Goal: Check status: Check status

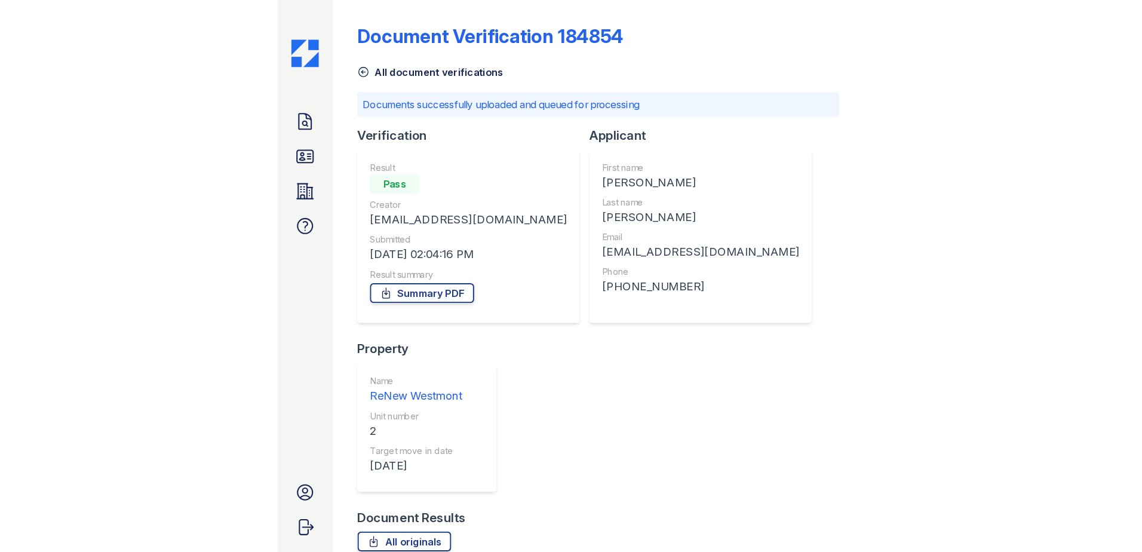
scroll to position [285, 0]
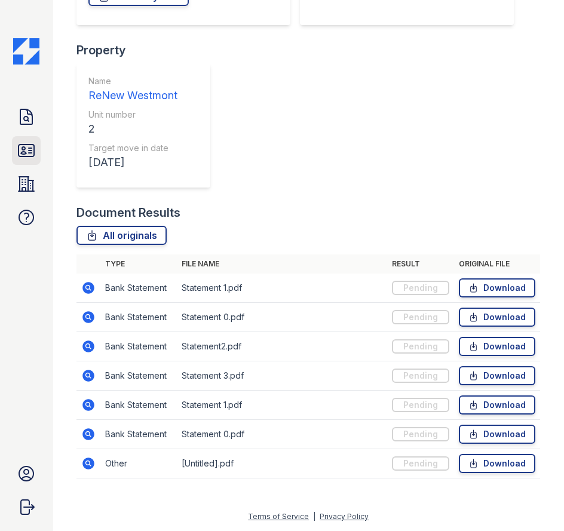
click at [29, 151] on icon at bounding box center [26, 150] width 19 height 19
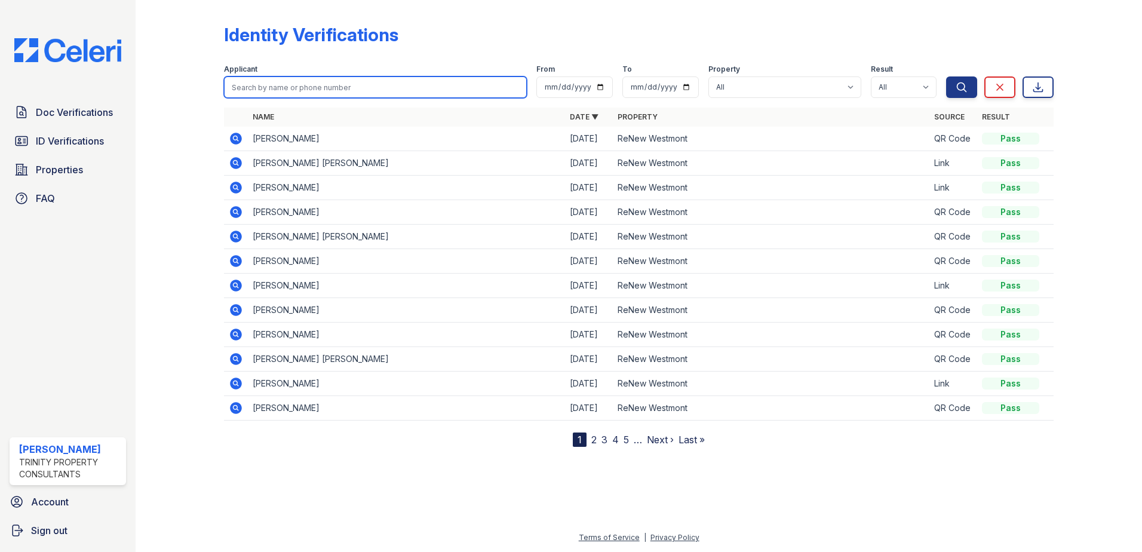
click at [358, 88] on input "search" at bounding box center [375, 86] width 303 height 21
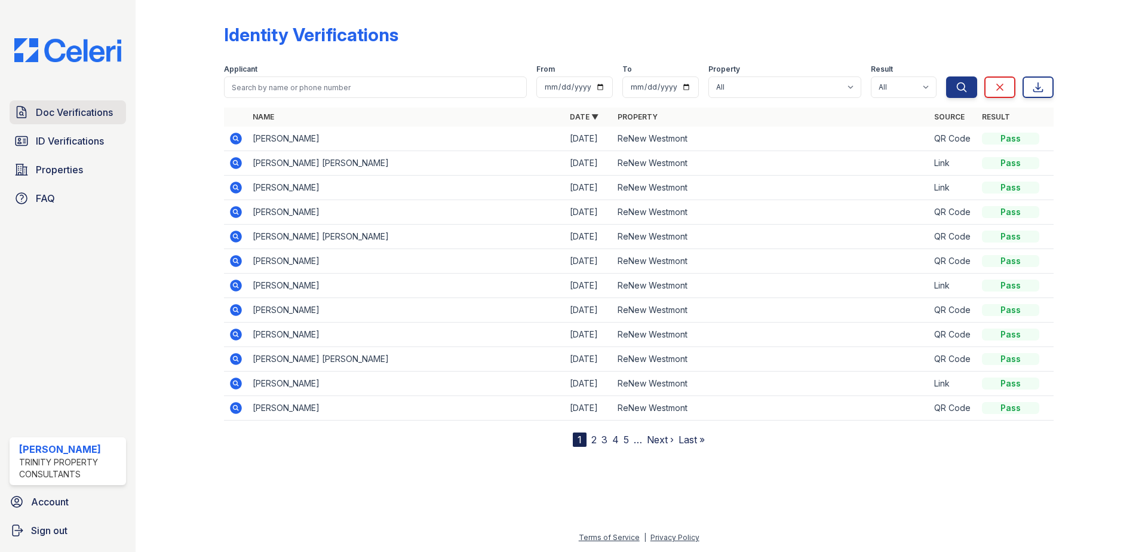
click at [92, 106] on span "Doc Verifications" at bounding box center [74, 112] width 77 height 14
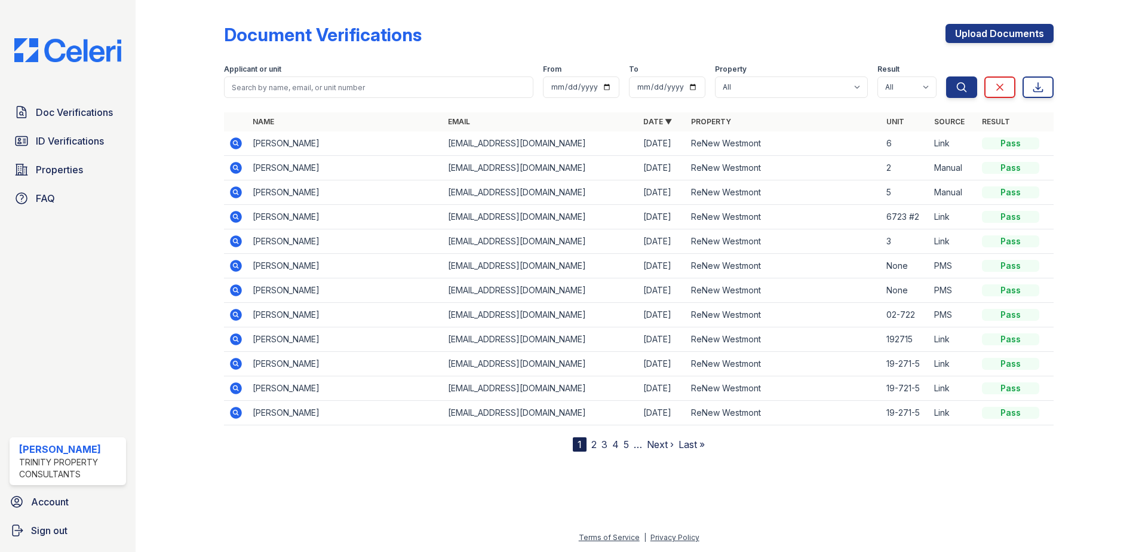
click at [240, 139] on icon at bounding box center [236, 143] width 14 height 14
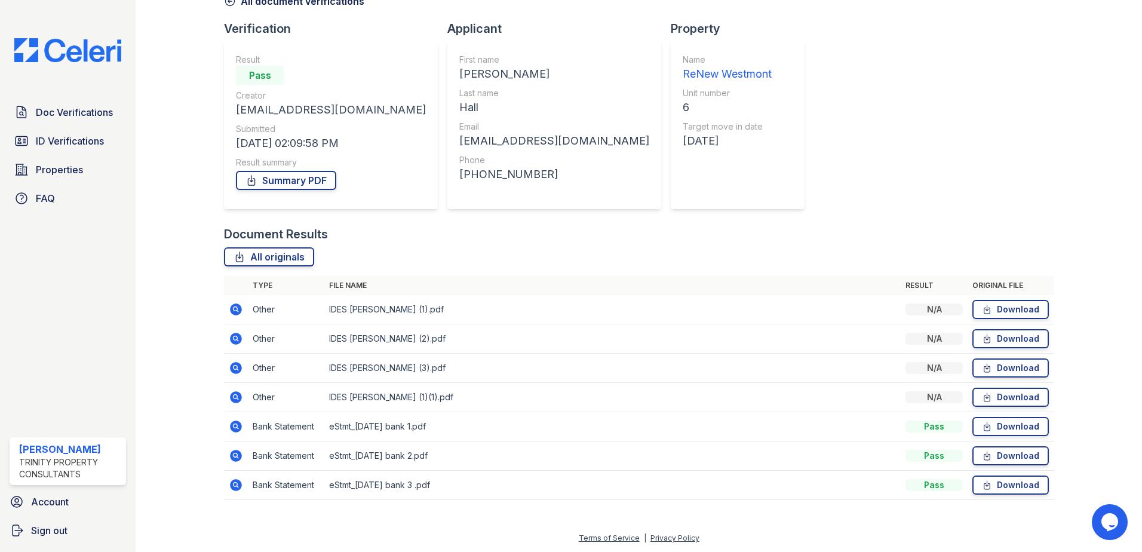
scroll to position [69, 0]
click at [231, 306] on icon at bounding box center [236, 309] width 12 height 12
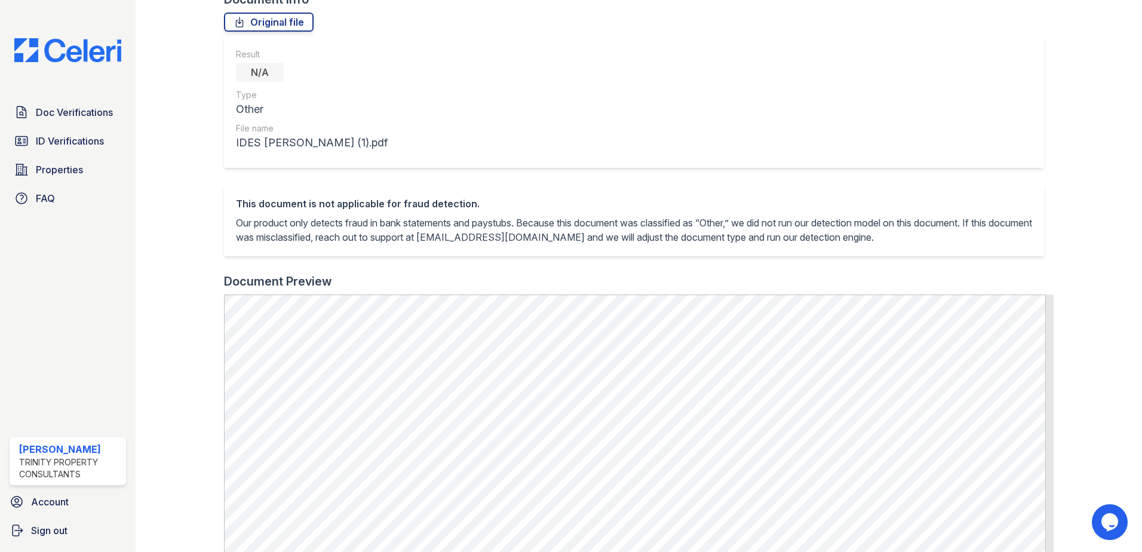
scroll to position [299, 0]
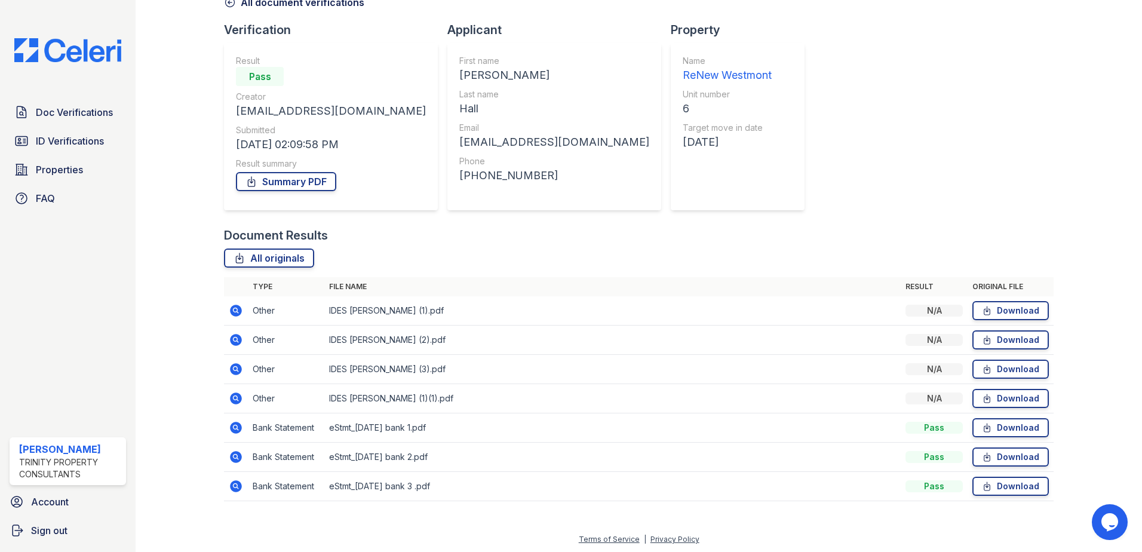
scroll to position [69, 0]
click at [238, 396] on icon at bounding box center [236, 396] width 12 height 12
click at [236, 428] on icon at bounding box center [236, 426] width 12 height 12
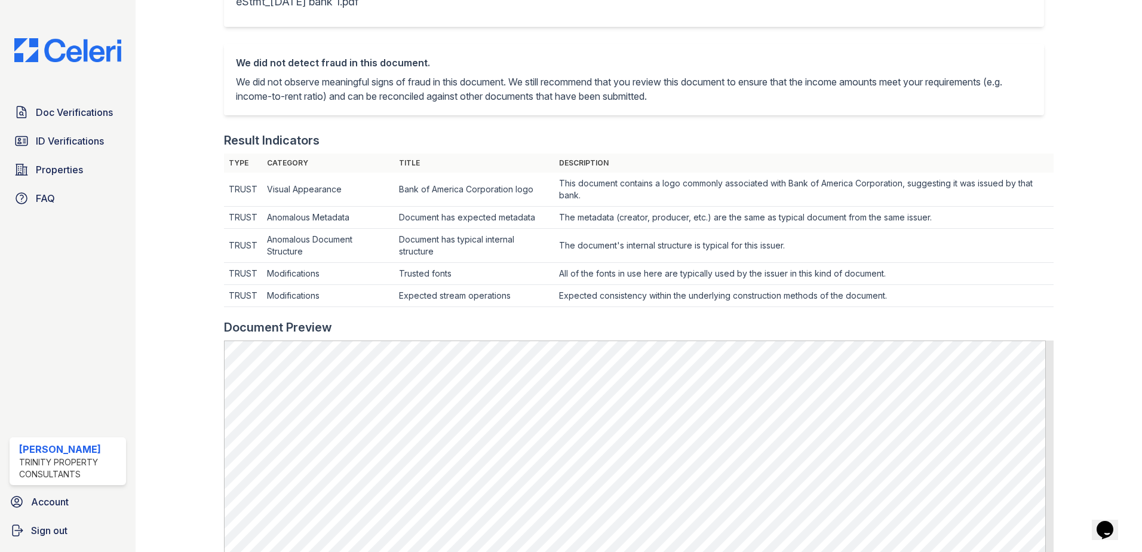
scroll to position [358, 0]
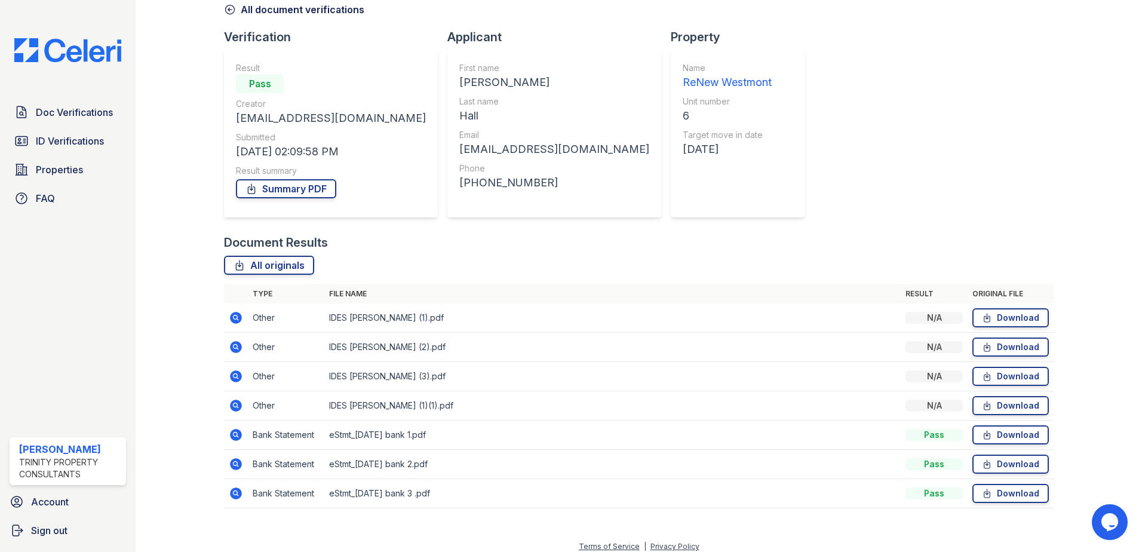
scroll to position [69, 0]
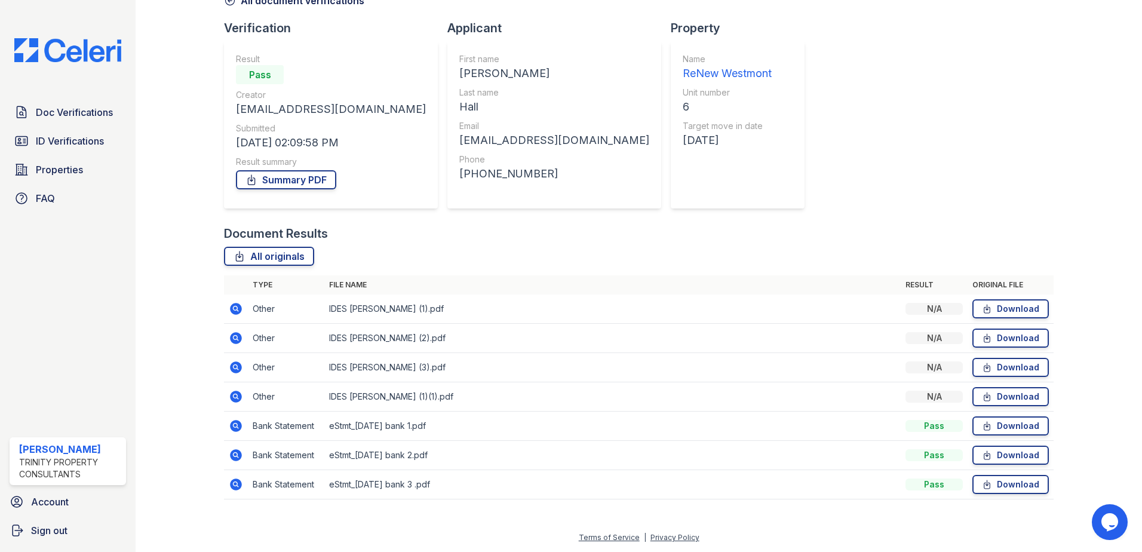
click at [234, 422] on icon at bounding box center [236, 426] width 12 height 12
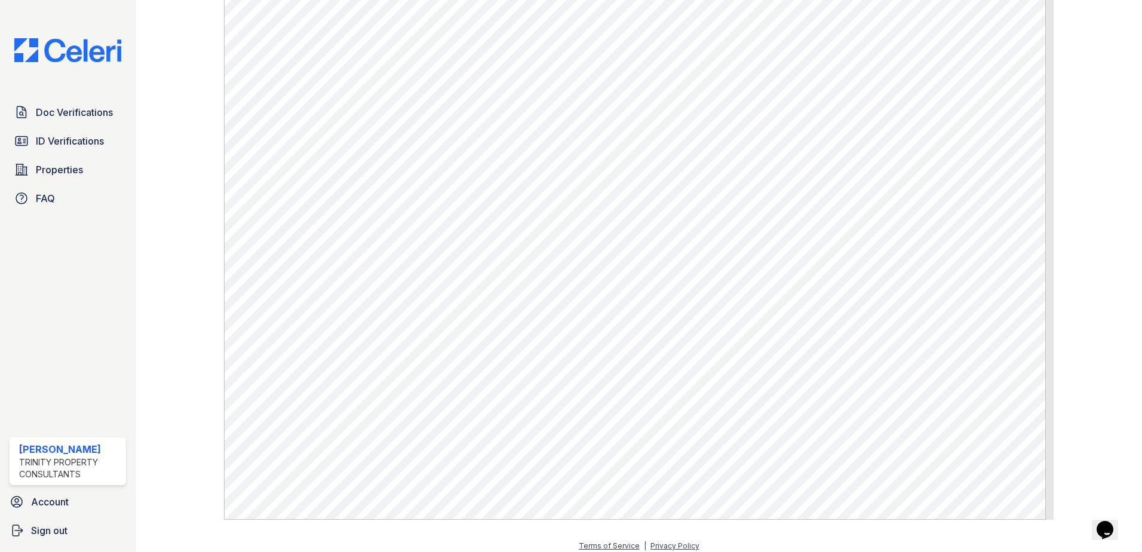
scroll to position [619, 0]
